Goal: Book appointment/travel/reservation

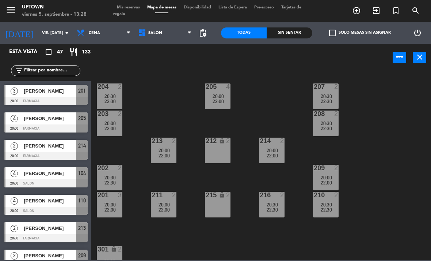
click at [13, 8] on icon "menu" at bounding box center [10, 9] width 11 height 11
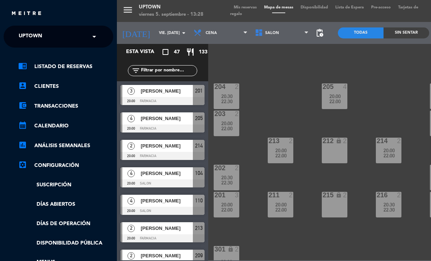
click at [41, 33] on span "Uptown" at bounding box center [30, 36] width 23 height 15
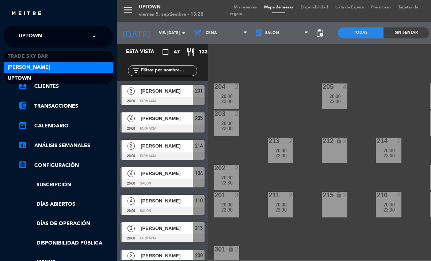
click at [41, 66] on span "[PERSON_NAME]" at bounding box center [29, 67] width 42 height 8
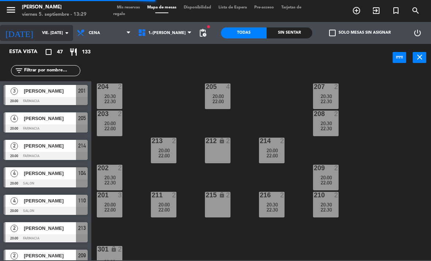
click at [38, 37] on input "vie. [DATE]" at bounding box center [65, 33] width 54 height 12
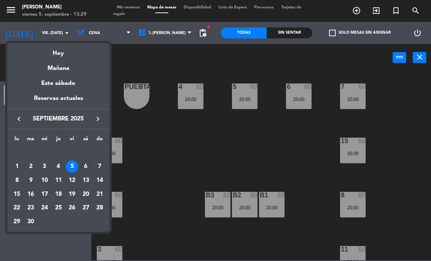
click at [88, 165] on div "6" at bounding box center [86, 166] width 12 height 12
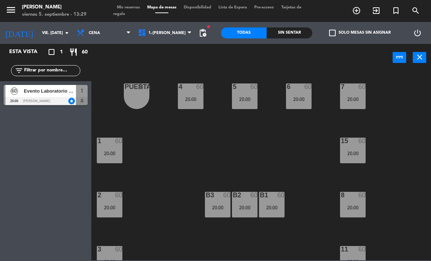
type input "sáb. [DATE]"
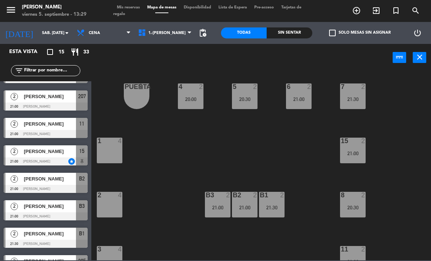
scroll to position [172, 0]
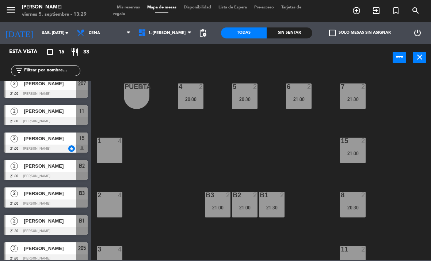
click at [50, 145] on div "2 [PERSON_NAME] 21:00 [PERSON_NAME] 15" at bounding box center [45, 142] width 91 height 27
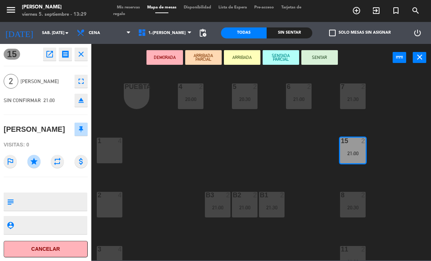
click at [53, 200] on textarea at bounding box center [52, 201] width 70 height 15
type textarea "Copa de [PERSON_NAME]"
click at [66, 220] on textarea at bounding box center [52, 224] width 70 height 9
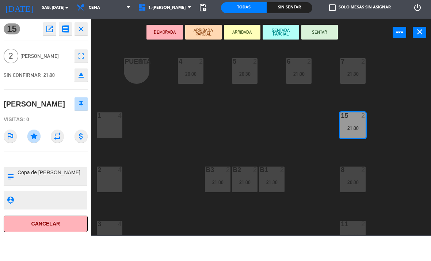
click at [134, 165] on div "4 2 20:00 5 2 20:30 6 2 21:00 7 2 21:30 PUERTA lock 1 1 4 15 2 21:00 2 4 8 2 20…" at bounding box center [264, 165] width 336 height 189
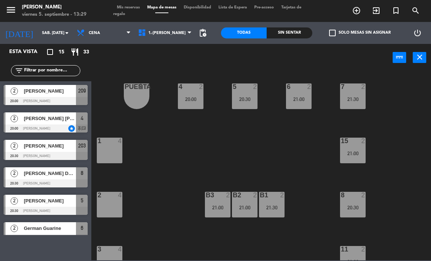
click at [352, 155] on div "21:00" at bounding box center [353, 153] width 26 height 5
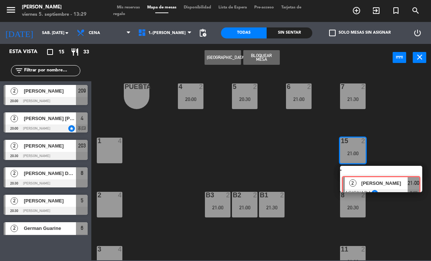
click at [357, 173] on div "2 [PERSON_NAME] ASIGNADA star 21:00 chat" at bounding box center [381, 179] width 93 height 26
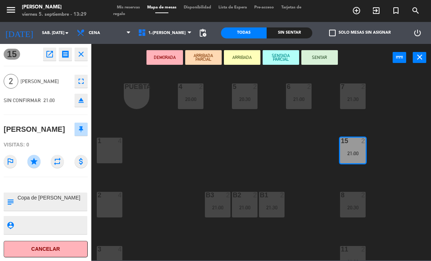
click at [244, 129] on div "4 2 20:00 5 2 20:30 6 2 21:00 7 2 21:30 PUERTA lock 1 1 4 15 2 21:00 2 4 8 2 20…" at bounding box center [264, 165] width 336 height 189
